Goal: Task Accomplishment & Management: Manage account settings

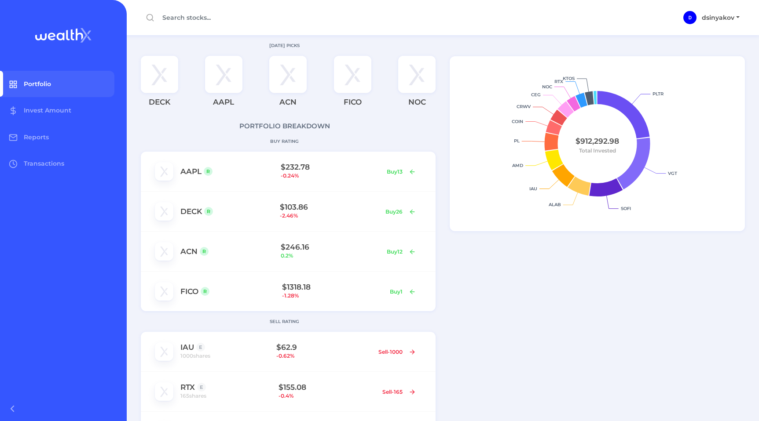
scroll to position [519, 0]
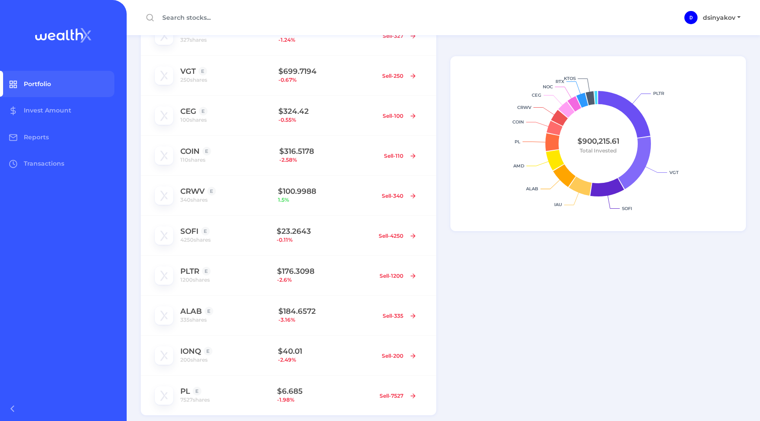
scroll to position [436, 0]
click at [203, 199] on span "340 shares" at bounding box center [193, 200] width 27 height 9
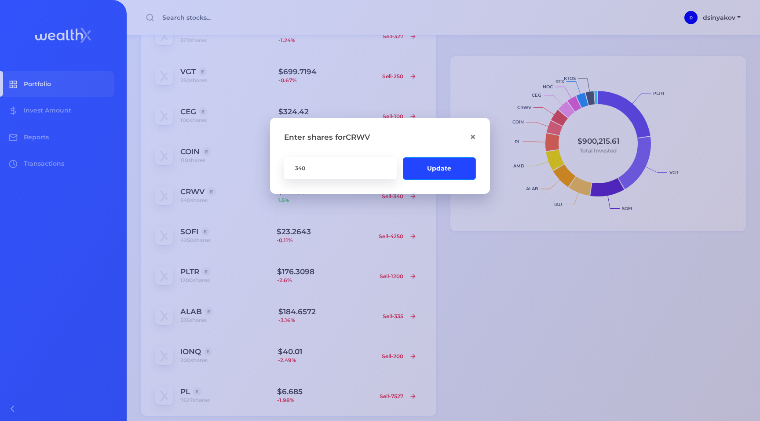
click at [304, 168] on input "340" at bounding box center [340, 168] width 113 height 22
click at [304, 168] on input "339" at bounding box center [340, 168] width 113 height 22
type input "3"
click at [474, 136] on span "×" at bounding box center [473, 137] width 6 height 13
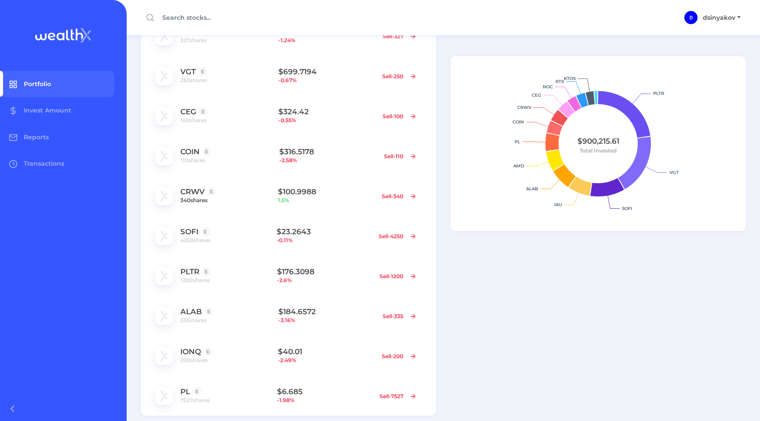
click at [207, 202] on span "340 shares" at bounding box center [193, 200] width 27 height 9
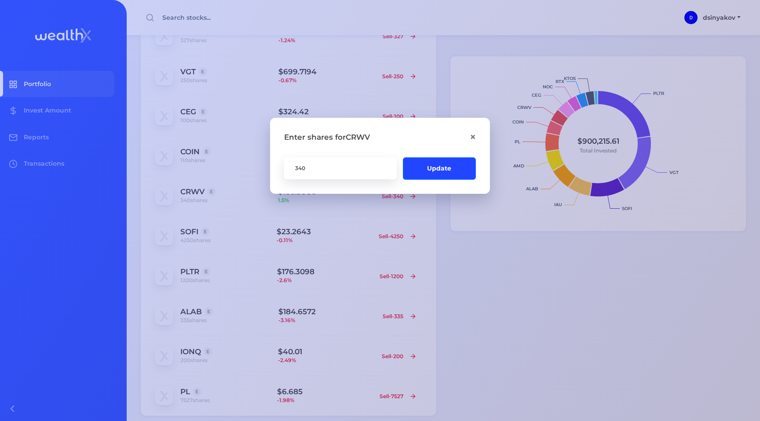
click at [303, 168] on input "340" at bounding box center [340, 168] width 113 height 22
type input "350"
click at [427, 163] on button "Update" at bounding box center [439, 168] width 73 height 22
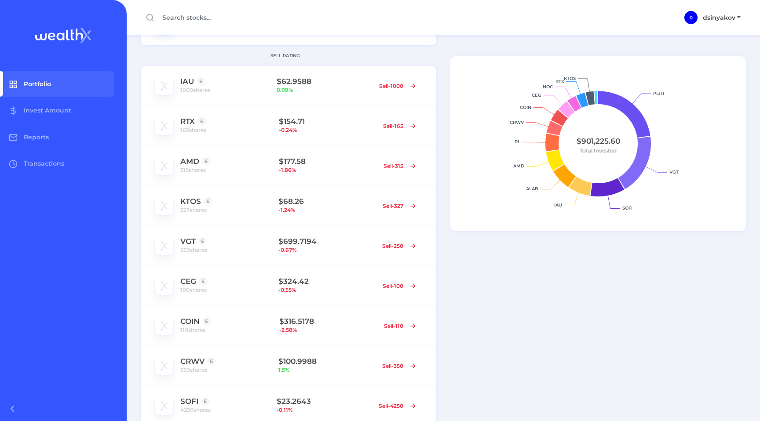
scroll to position [267, 0]
click at [199, 210] on span "327 shares" at bounding box center [193, 209] width 26 height 9
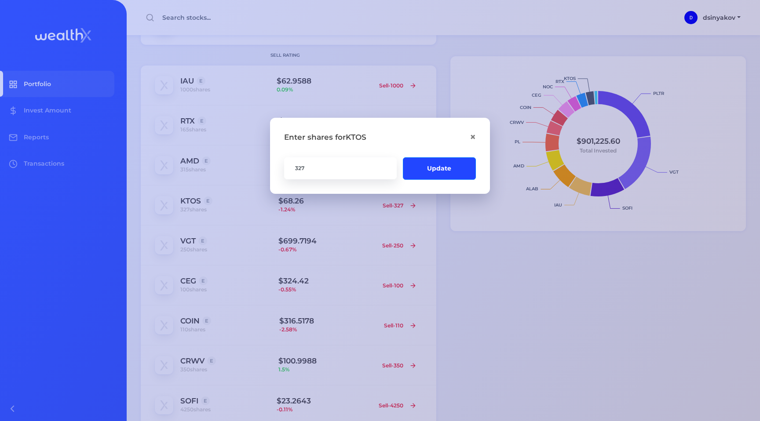
click at [318, 172] on input "327" at bounding box center [340, 168] width 113 height 22
type input "360"
click at [427, 170] on button "Update" at bounding box center [439, 168] width 73 height 22
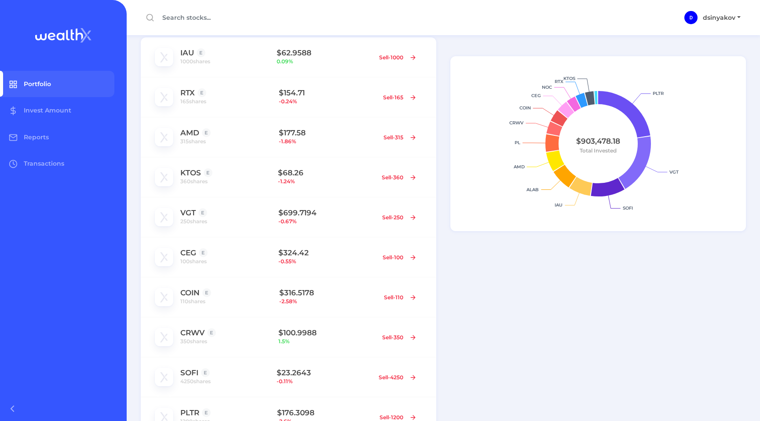
scroll to position [519, 0]
